Goal: Task Accomplishment & Management: Manage account settings

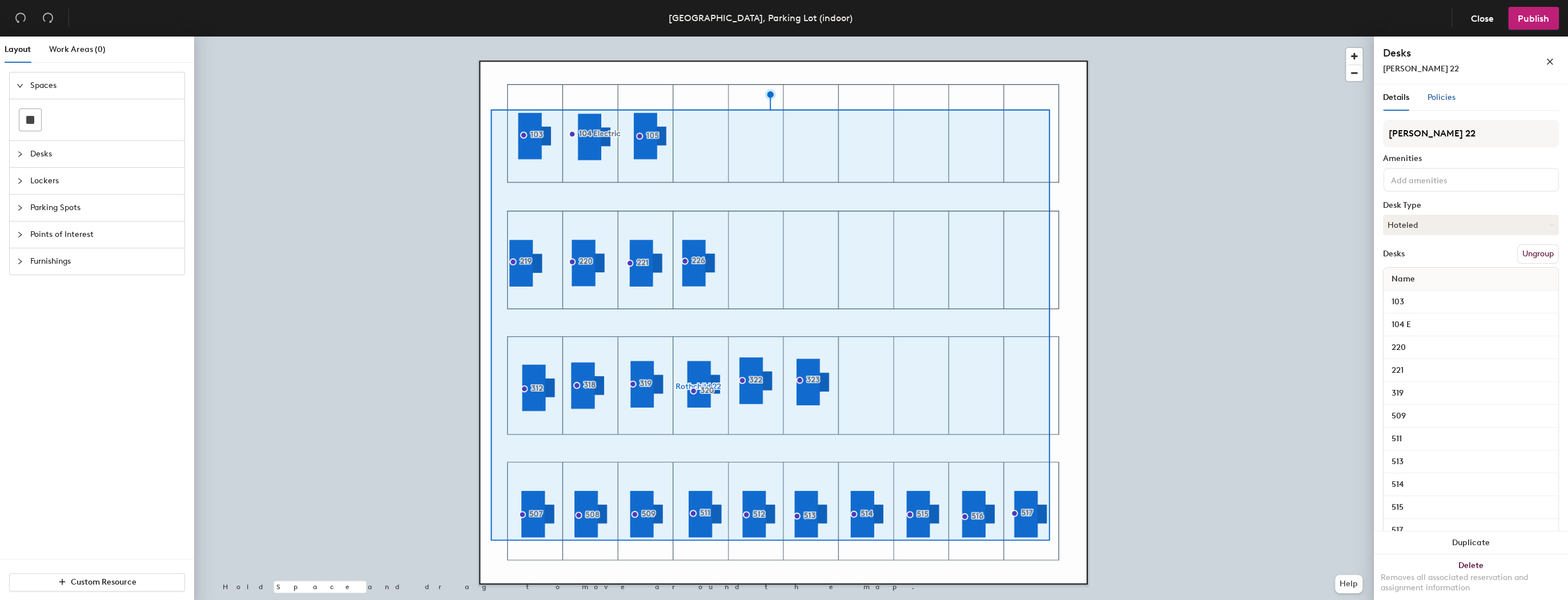
click at [1441, 97] on span "Policies" at bounding box center [1442, 97] width 28 height 10
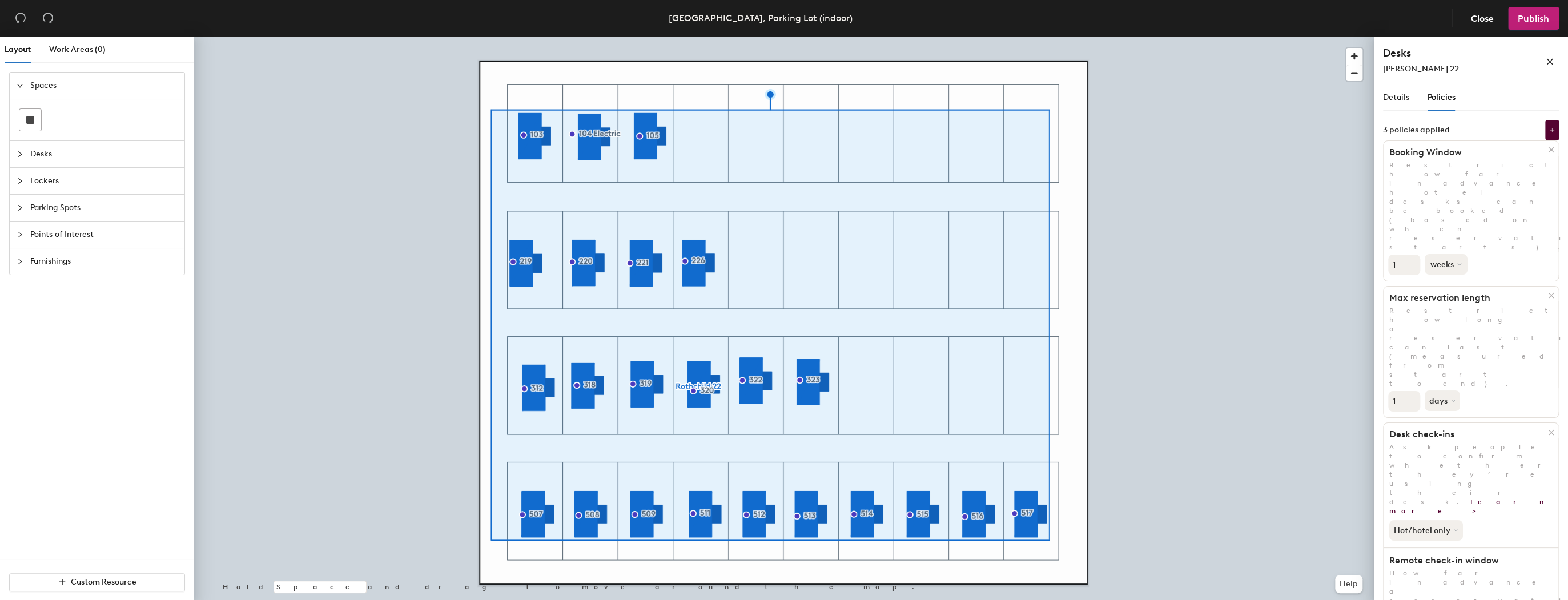
click at [1451, 254] on button "weeks" at bounding box center [1447, 264] width 43 height 21
drag, startPoint x: 1438, startPoint y: 248, endPoint x: 1428, endPoint y: 237, distance: 14.9
click at [1438, 316] on div "days" at bounding box center [1447, 325] width 44 height 17
click at [1380, 185] on div "Details Policies [PERSON_NAME] 22 Amenities Desk Type Hoteled Desks Ungroup Nam…" at bounding box center [1471, 345] width 194 height 520
click at [1544, 17] on span "Publish" at bounding box center [1533, 19] width 31 height 11
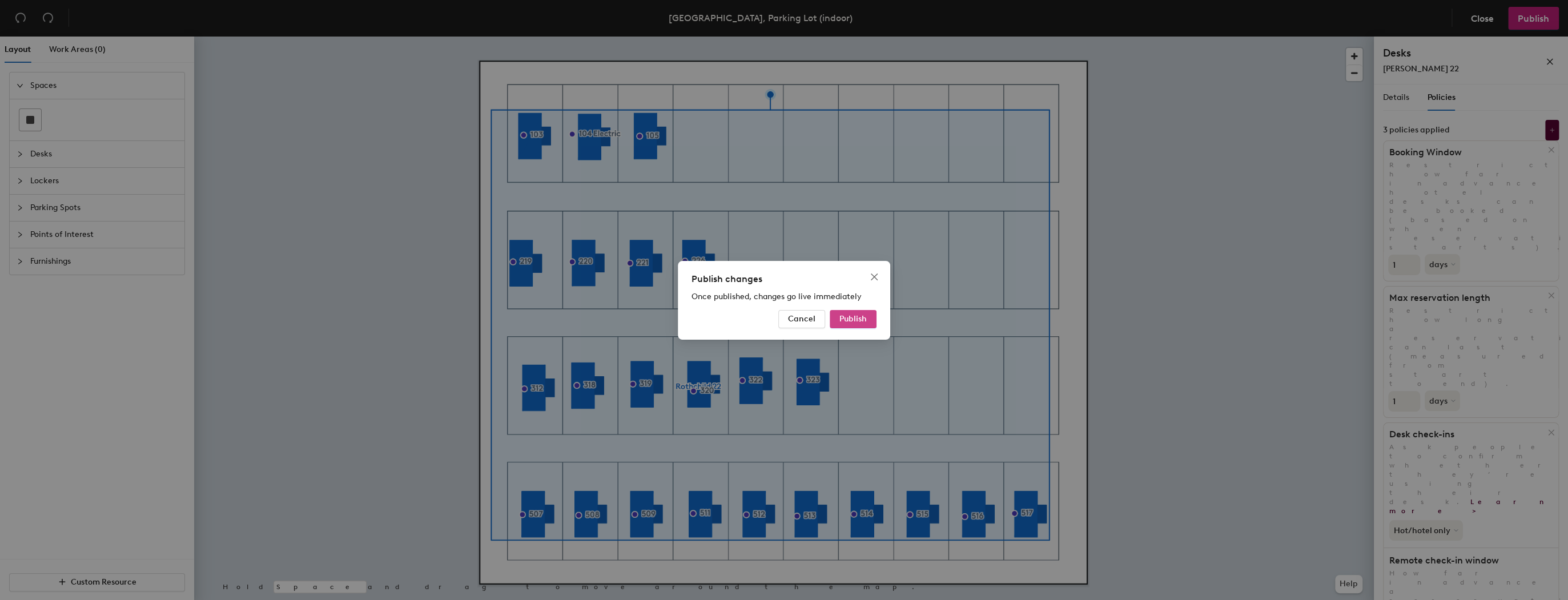
click at [857, 320] on span "Publish" at bounding box center [853, 319] width 28 height 10
